Goal: Communication & Community: Answer question/provide support

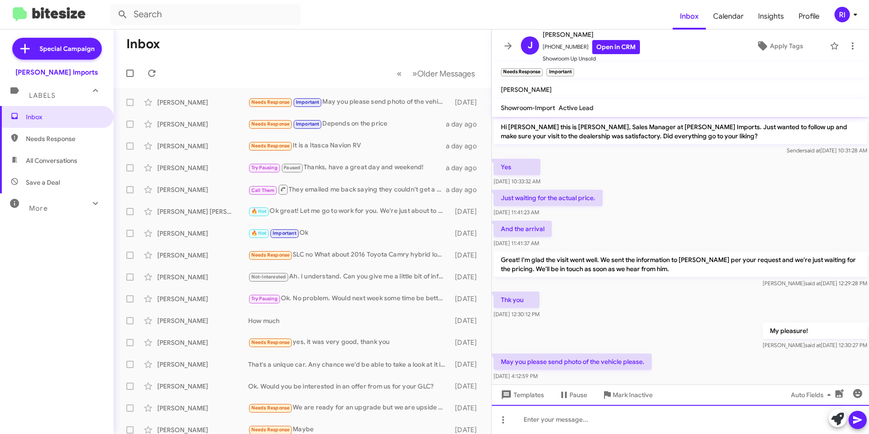
click at [544, 423] on div at bounding box center [680, 419] width 377 height 29
drag, startPoint x: 527, startPoint y: 420, endPoint x: 764, endPoint y: 370, distance: 242.6
click at [764, 370] on div "May you please send photo of the vehicle please. [DATE] 4:12:59 PM" at bounding box center [680, 367] width 377 height 31
click at [840, 395] on icon "button" at bounding box center [839, 393] width 11 height 11
click at [837, 366] on div "Insert Media" at bounding box center [840, 370] width 34 height 15
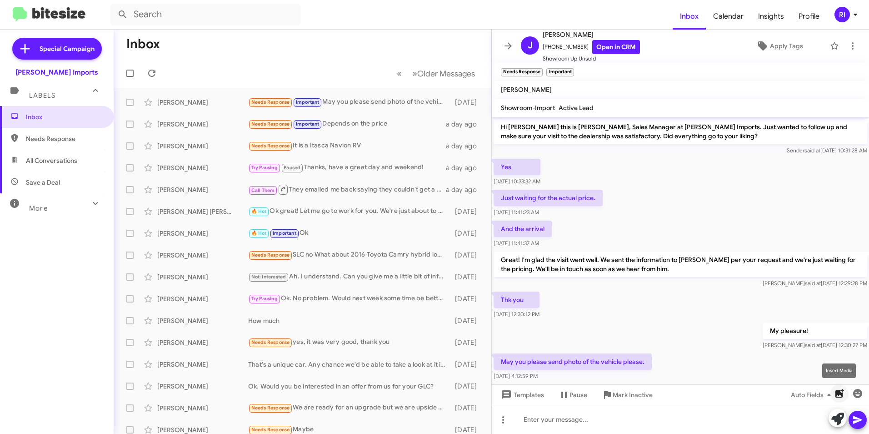
click at [841, 392] on icon "button" at bounding box center [840, 393] width 9 height 9
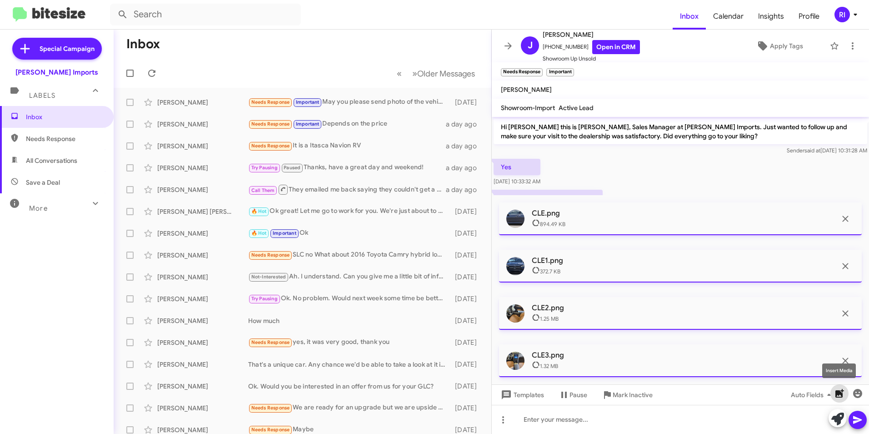
click at [840, 395] on icon "button" at bounding box center [839, 393] width 11 height 11
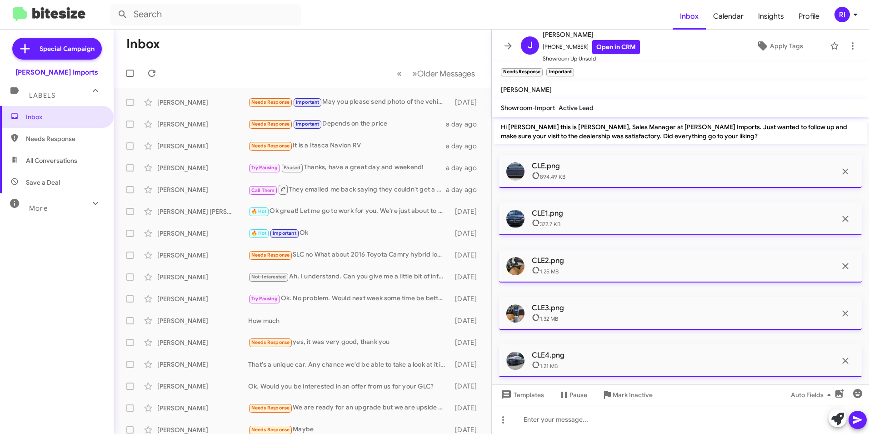
scroll to position [253, 0]
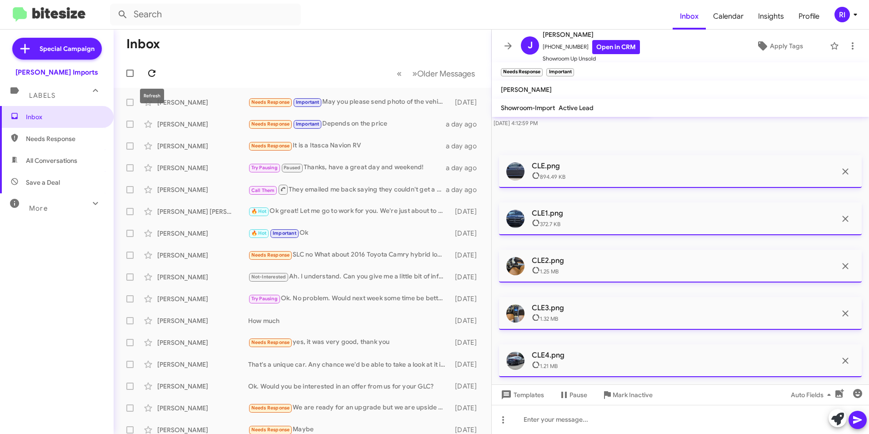
click at [157, 72] on span at bounding box center [152, 73] width 18 height 11
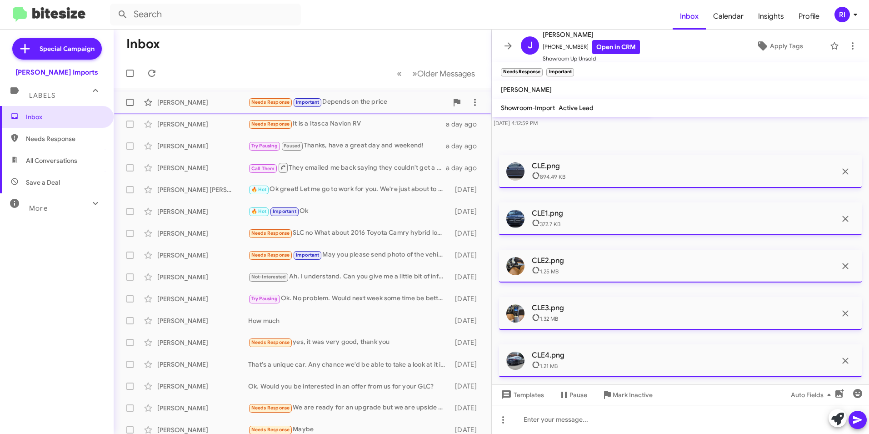
click at [167, 98] on div "[PERSON_NAME]" at bounding box center [202, 102] width 91 height 9
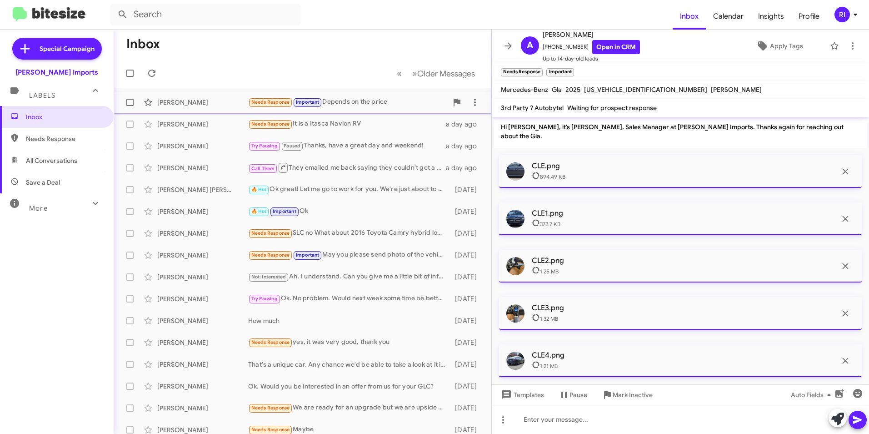
click at [168, 100] on div "[PERSON_NAME]" at bounding box center [202, 102] width 91 height 9
click at [598, 45] on link "Open in CRM" at bounding box center [617, 47] width 48 height 14
click at [547, 164] on p "CLE.png" at bounding box center [684, 165] width 305 height 9
click at [509, 170] on div at bounding box center [516, 171] width 18 height 18
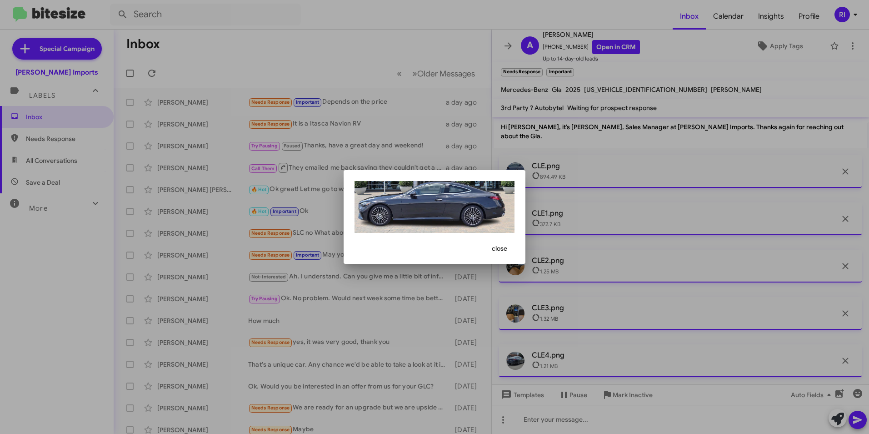
click at [554, 170] on div at bounding box center [434, 217] width 869 height 434
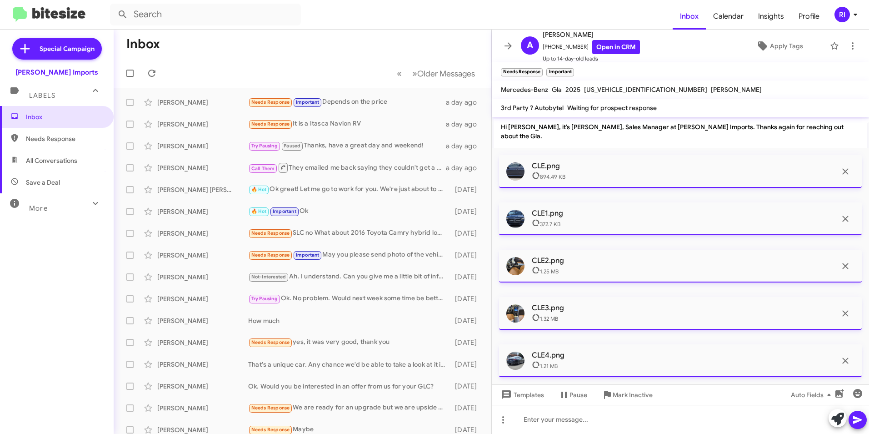
click at [515, 221] on div at bounding box center [516, 219] width 18 height 18
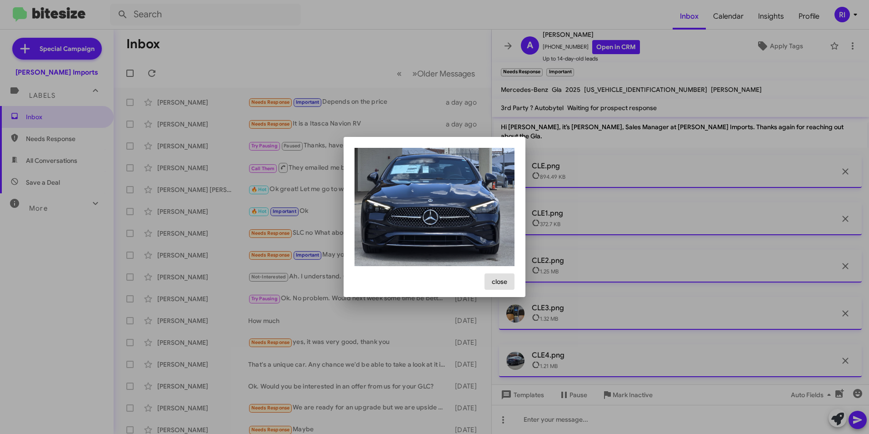
click at [594, 231] on div at bounding box center [434, 217] width 869 height 434
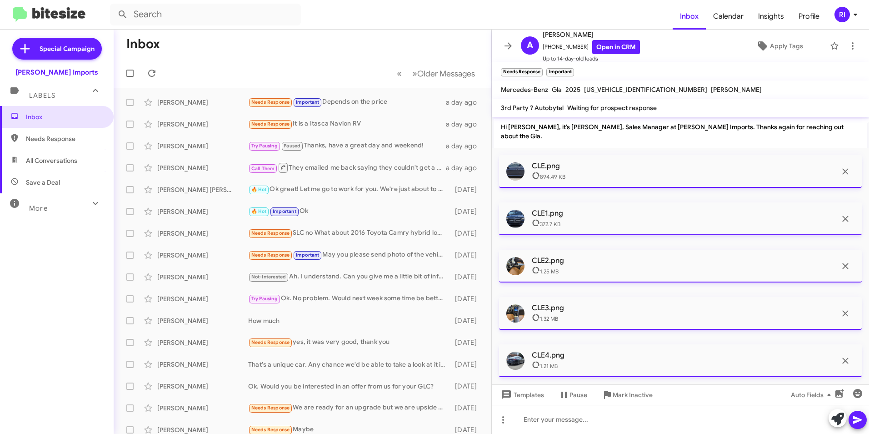
click at [516, 260] on div at bounding box center [516, 266] width 18 height 18
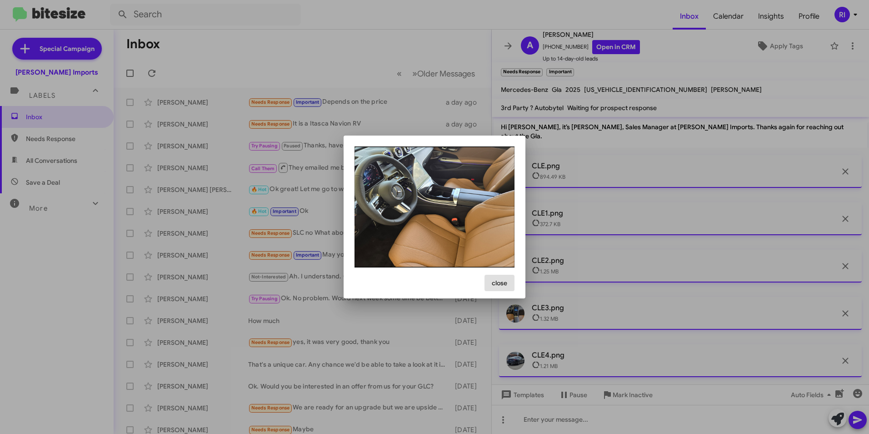
click at [518, 315] on div at bounding box center [434, 217] width 869 height 434
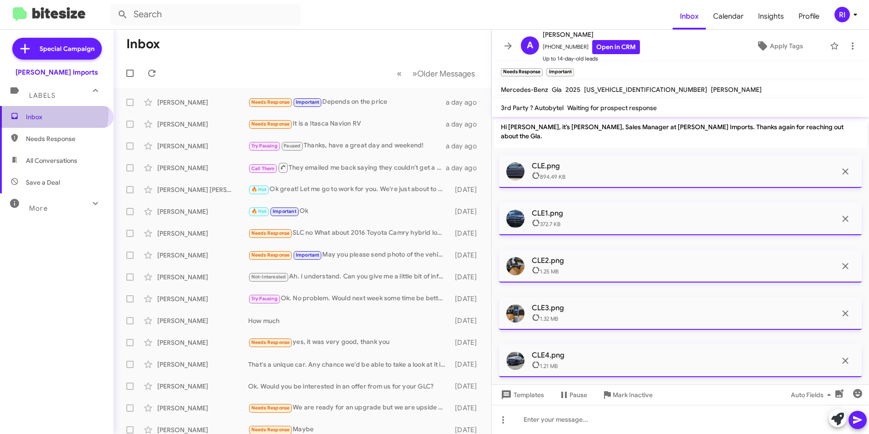
click at [39, 112] on span "Inbox" at bounding box center [64, 116] width 77 height 9
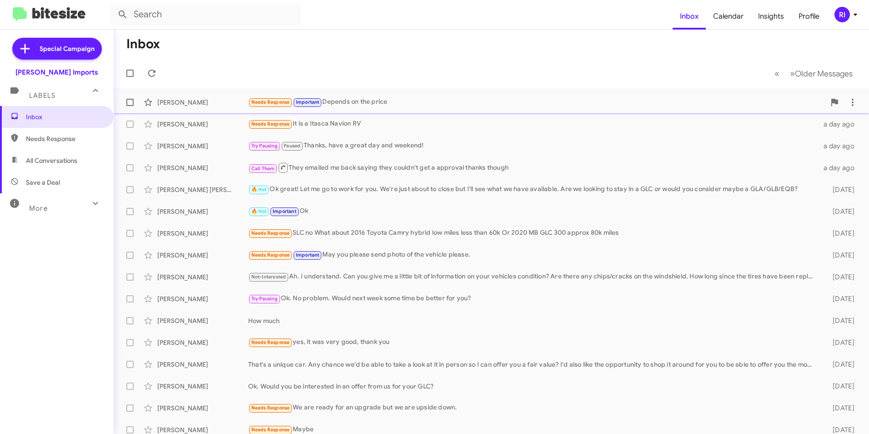
click at [372, 106] on div "Needs Response Important Depends on the price" at bounding box center [537, 102] width 578 height 10
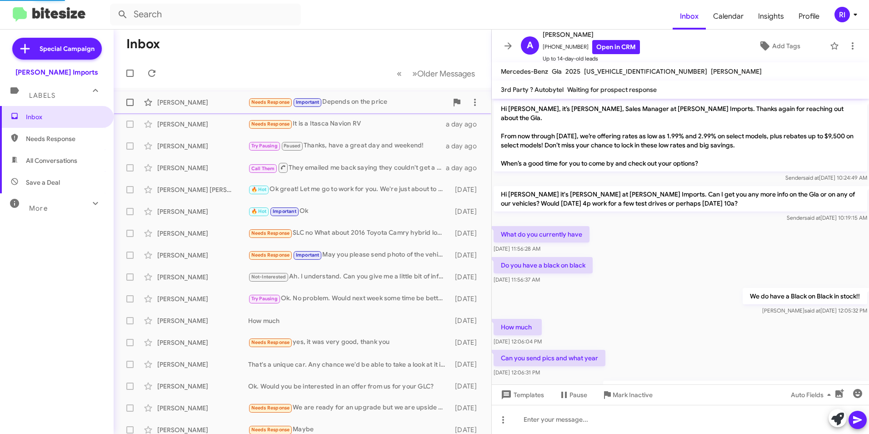
scroll to position [68, 0]
